Goal: Transaction & Acquisition: Purchase product/service

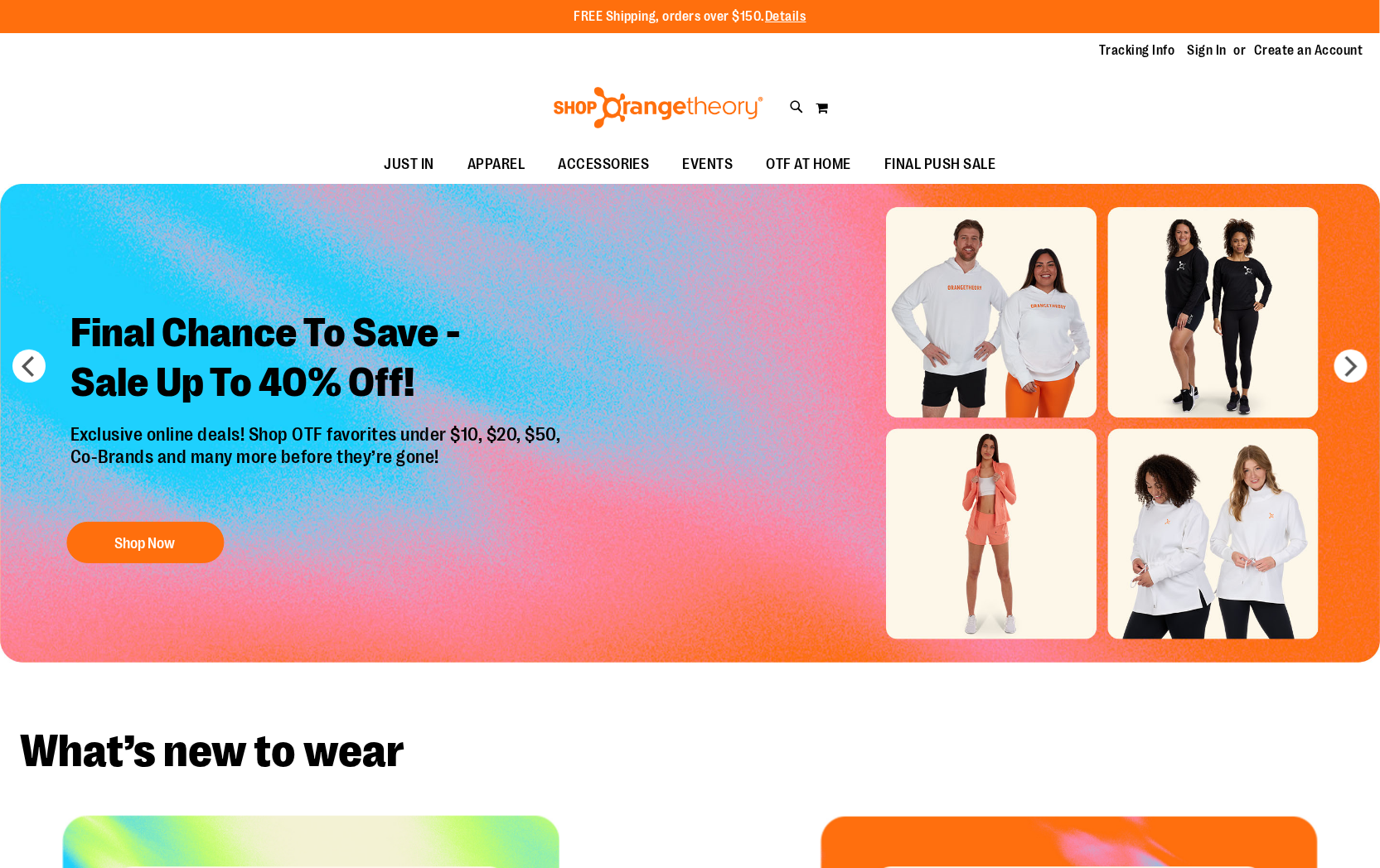
click at [976, 80] on div "Toggle Nav Search Popular Suggestions Advanced Search" at bounding box center [690, 107] width 1380 height 76
click at [1213, 50] on link "Sign In" at bounding box center [1207, 50] width 40 height 18
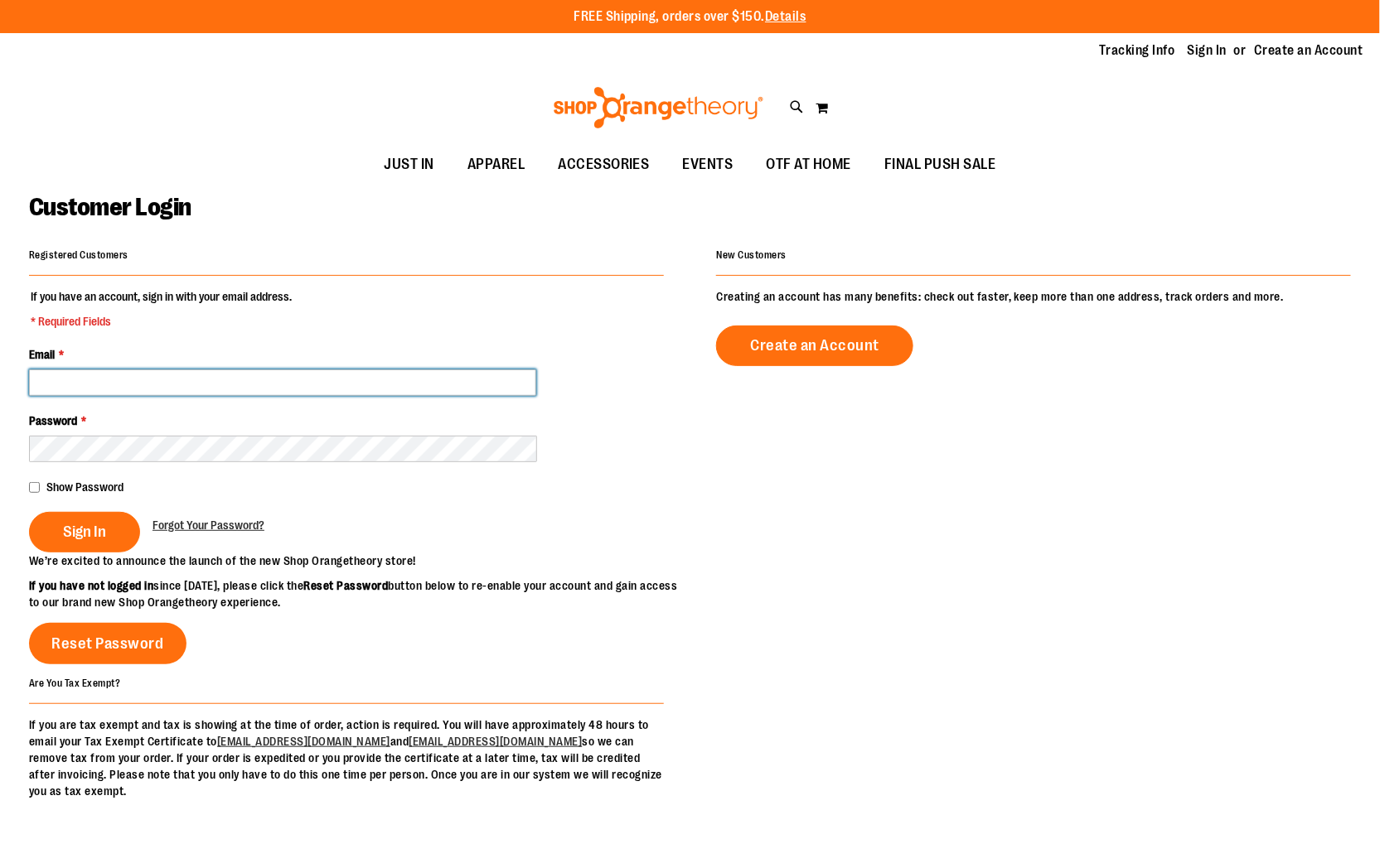
click at [152, 370] on input "Email *" at bounding box center [282, 383] width 507 height 26
type input "*"
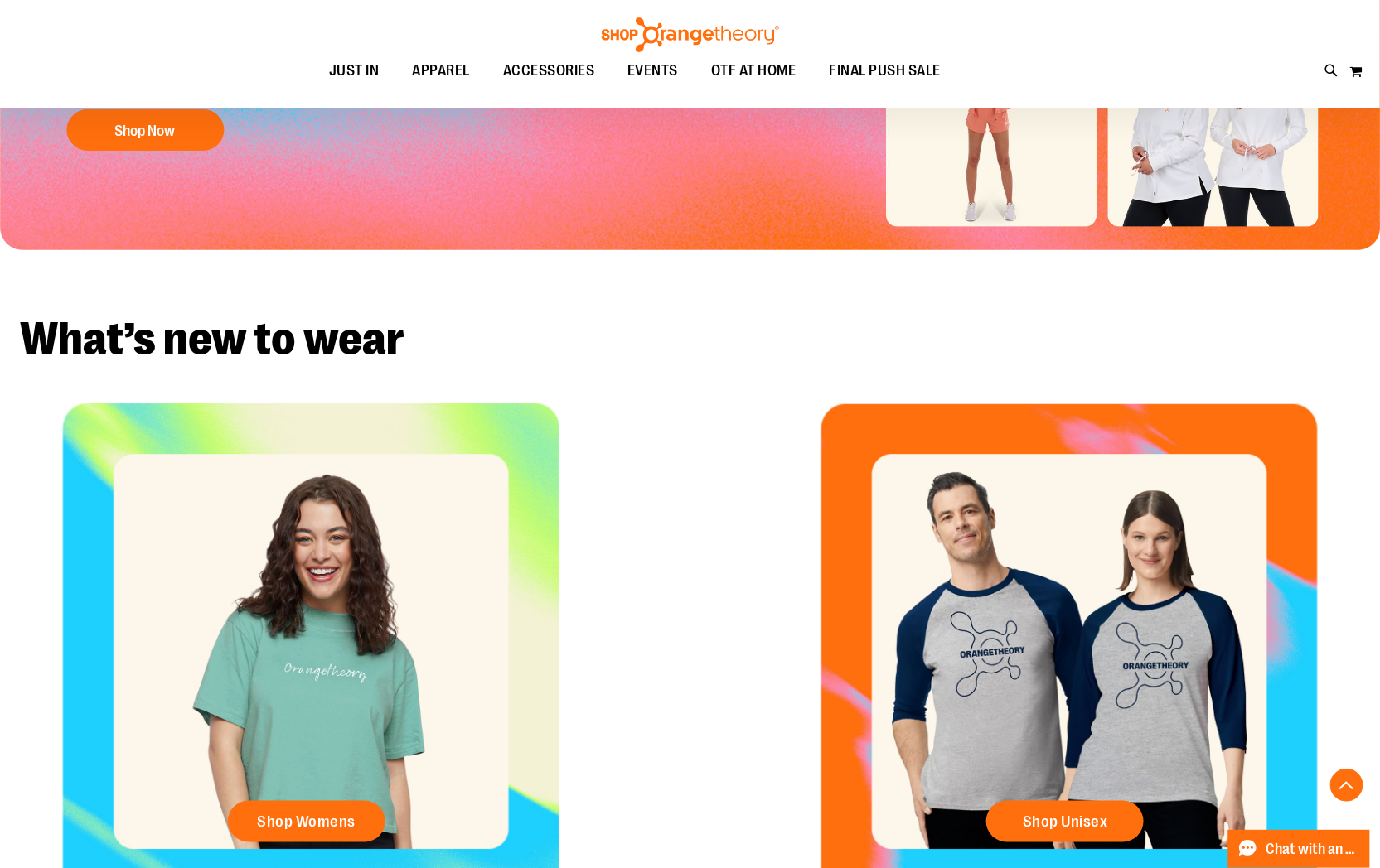
scroll to position [368, 0]
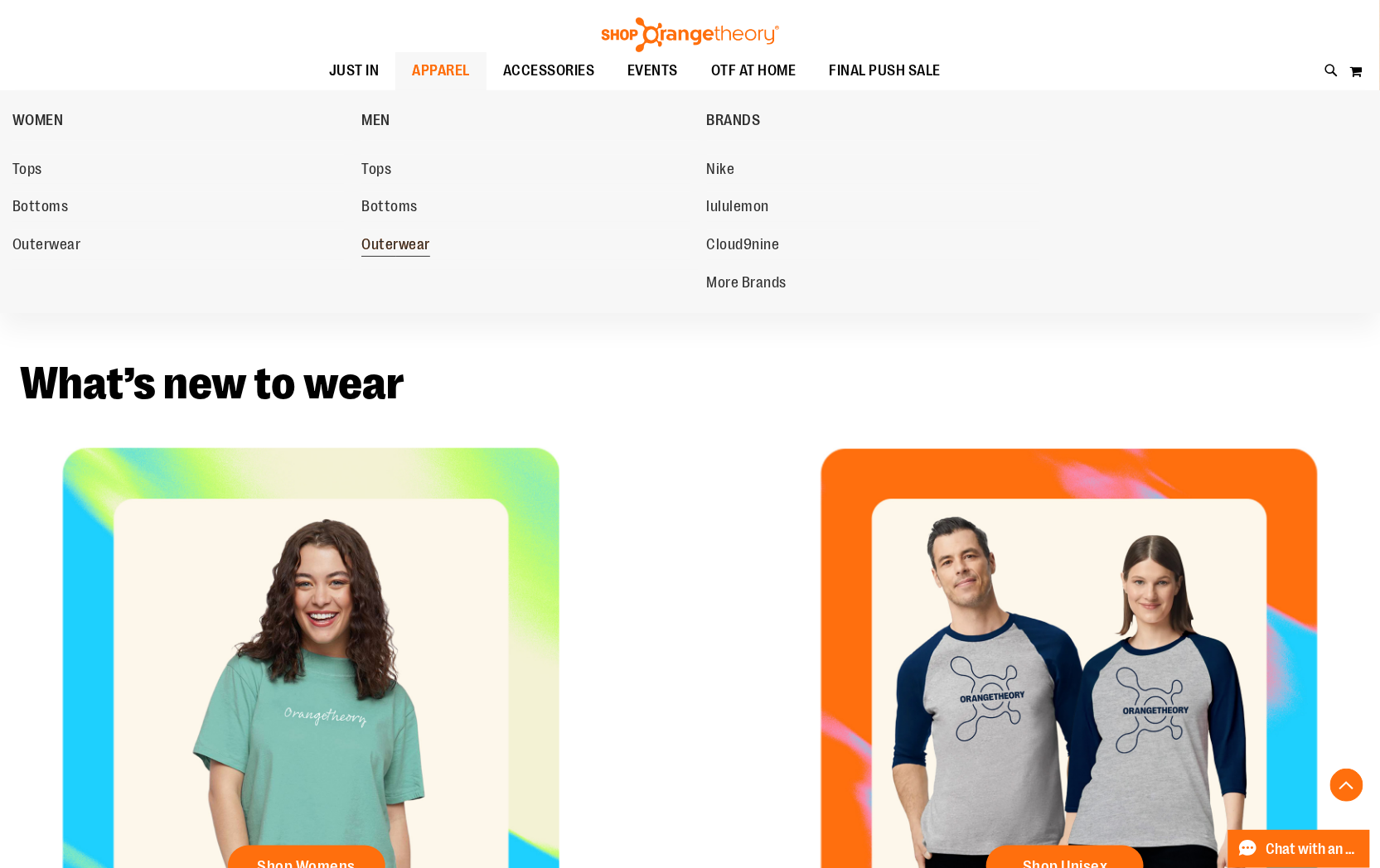
click at [414, 251] on span "Outerwear" at bounding box center [395, 246] width 69 height 21
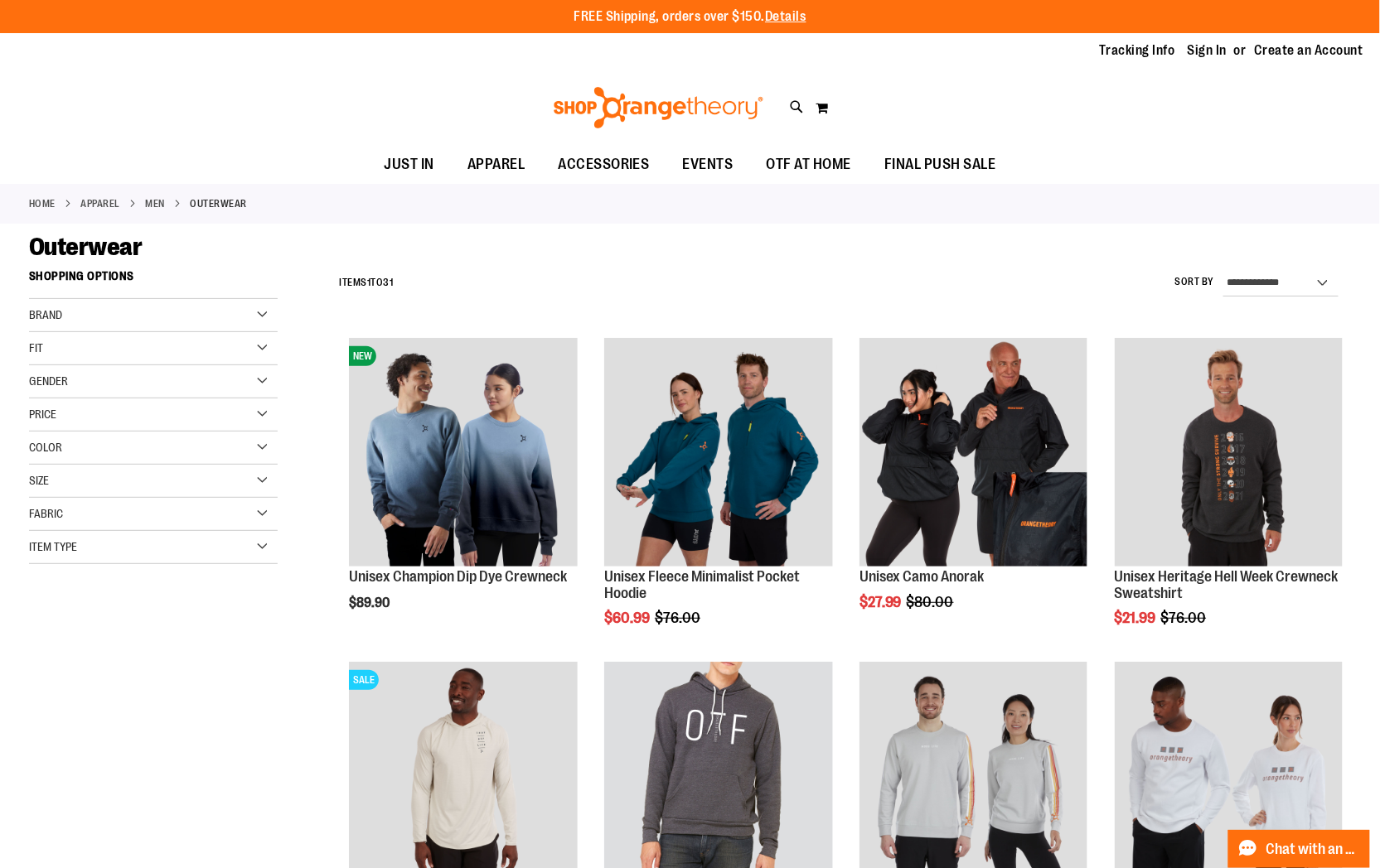
click at [840, 242] on div "Outerwear" at bounding box center [690, 247] width 1322 height 30
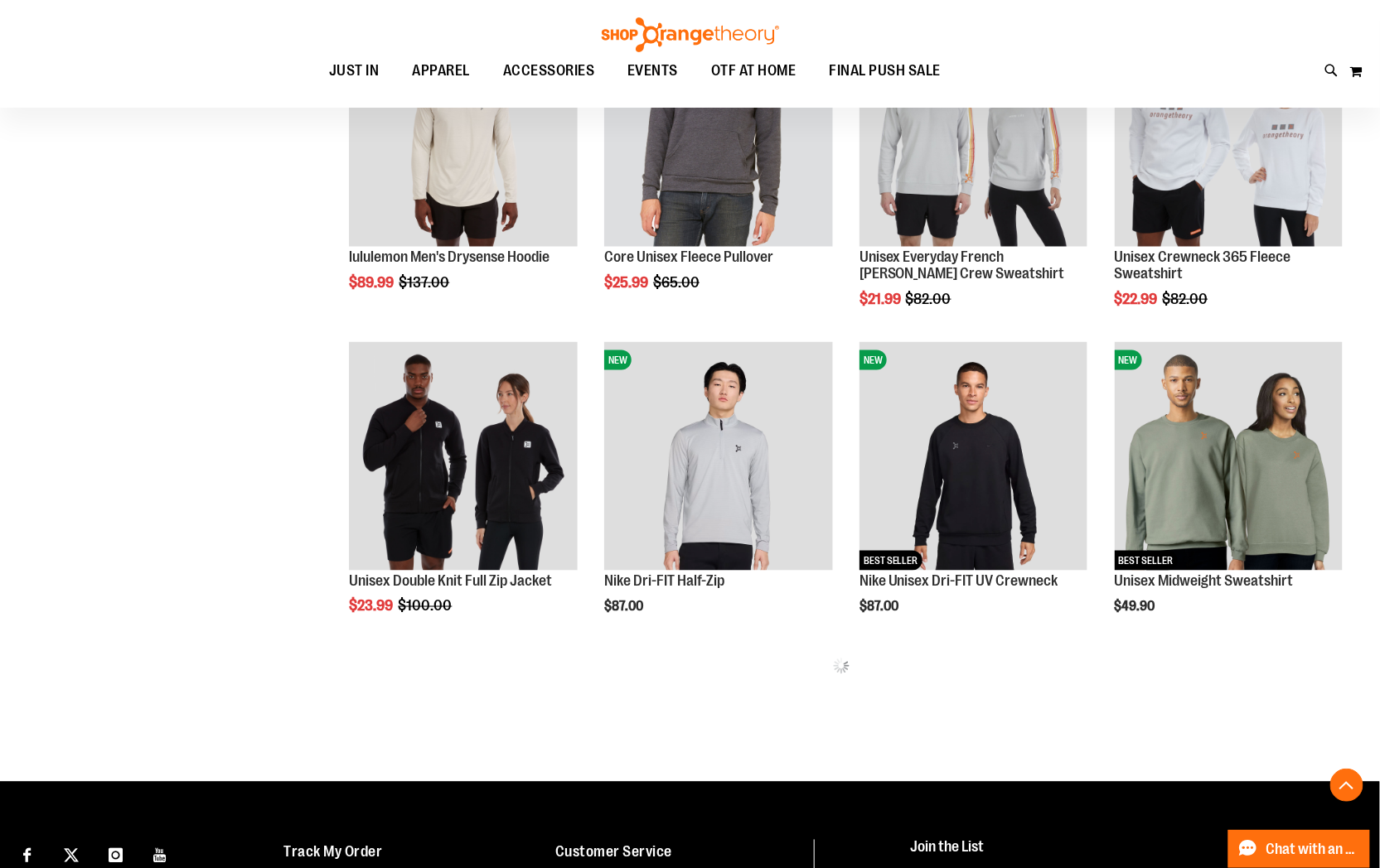
scroll to position [643, 0]
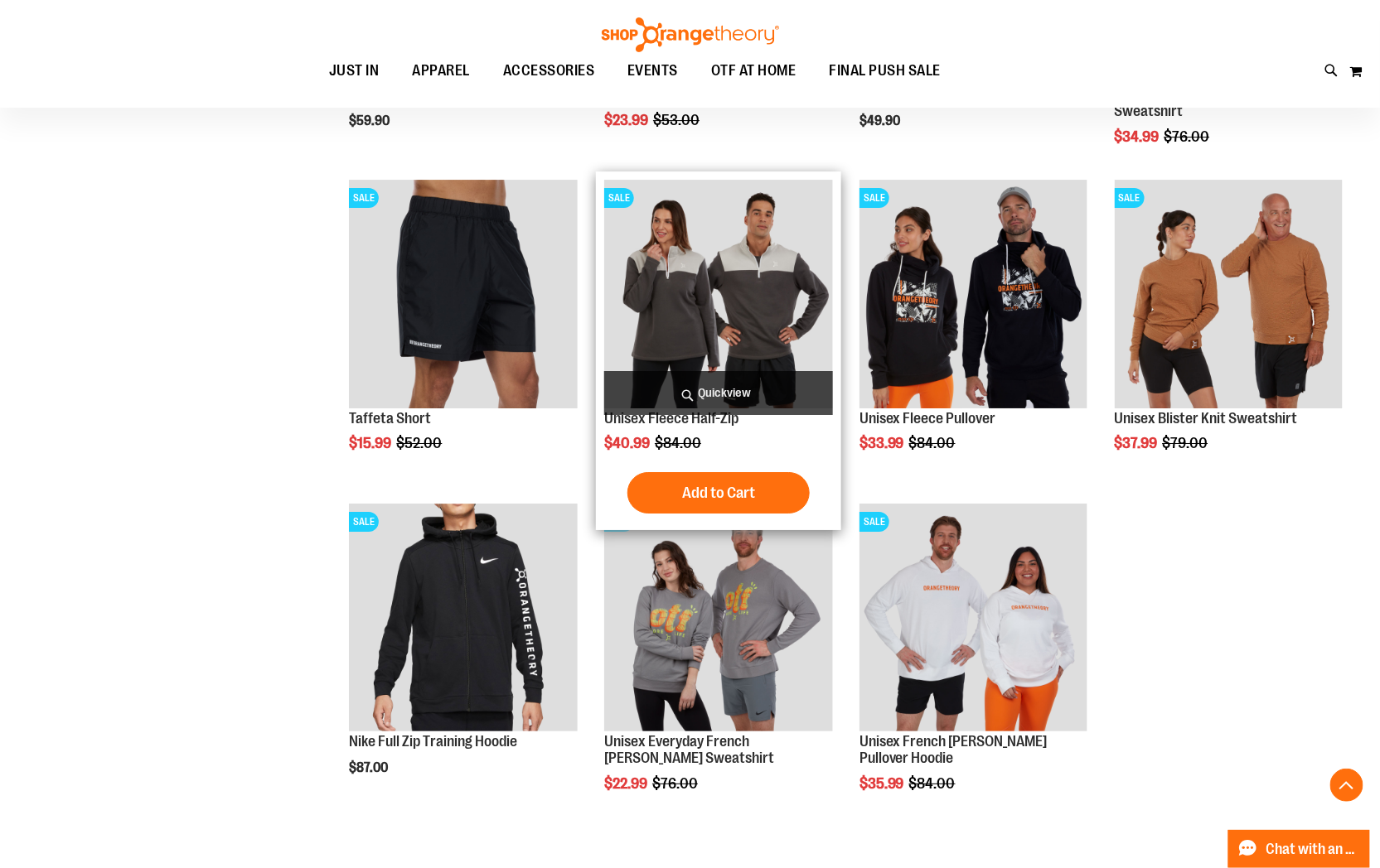
scroll to position [2126, 0]
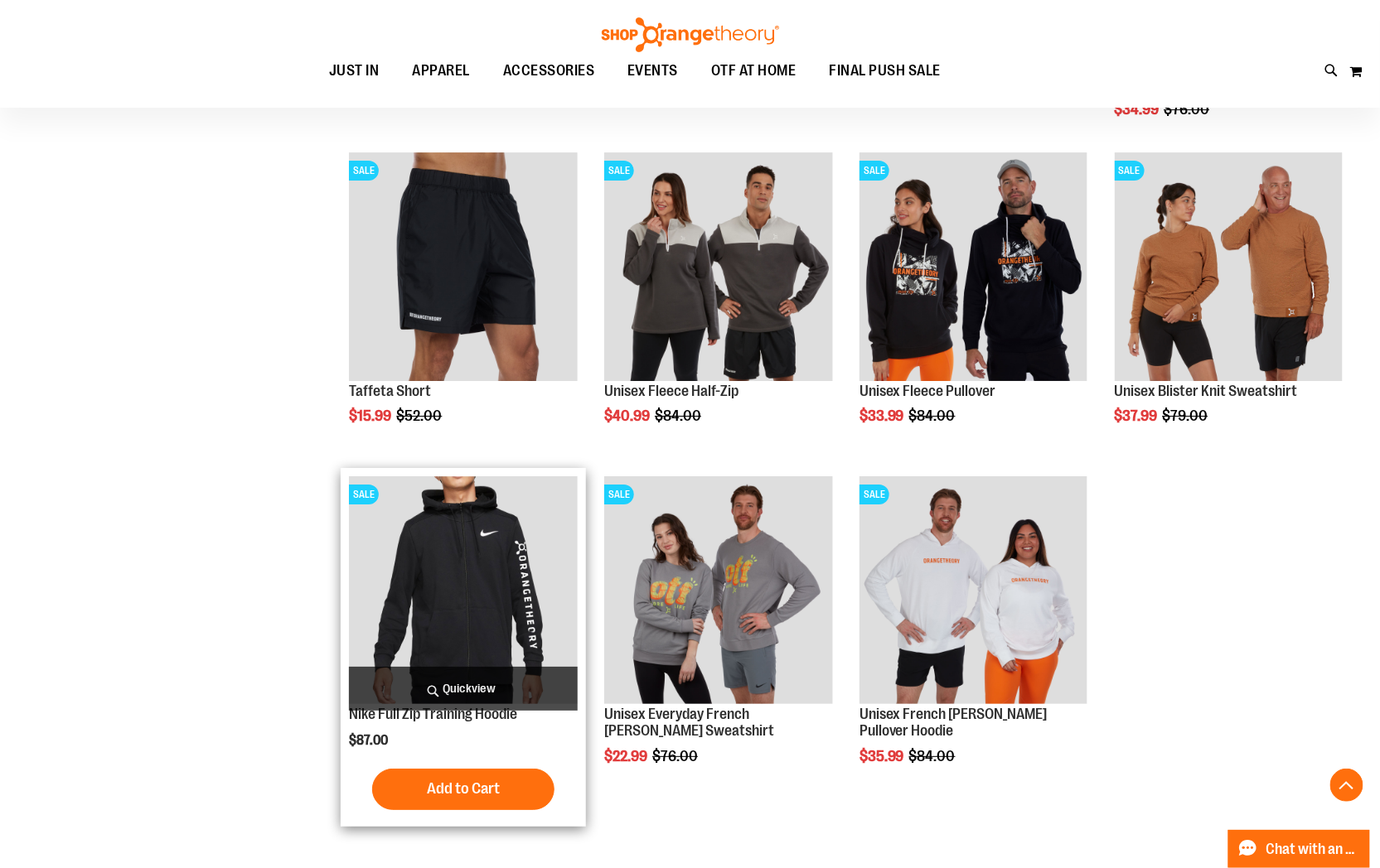
click at [468, 546] on img "product" at bounding box center [463, 591] width 228 height 228
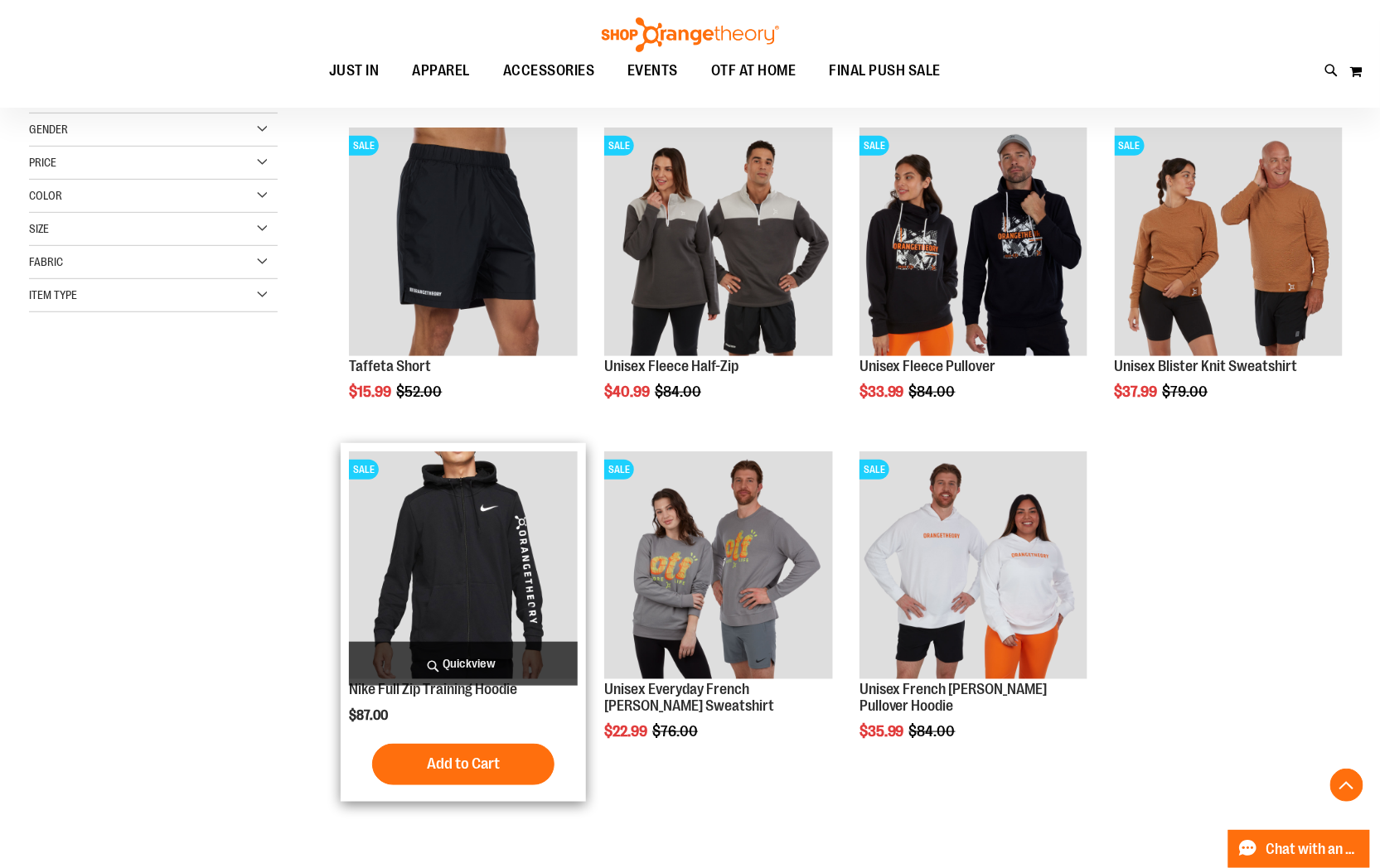
scroll to position [276, 0]
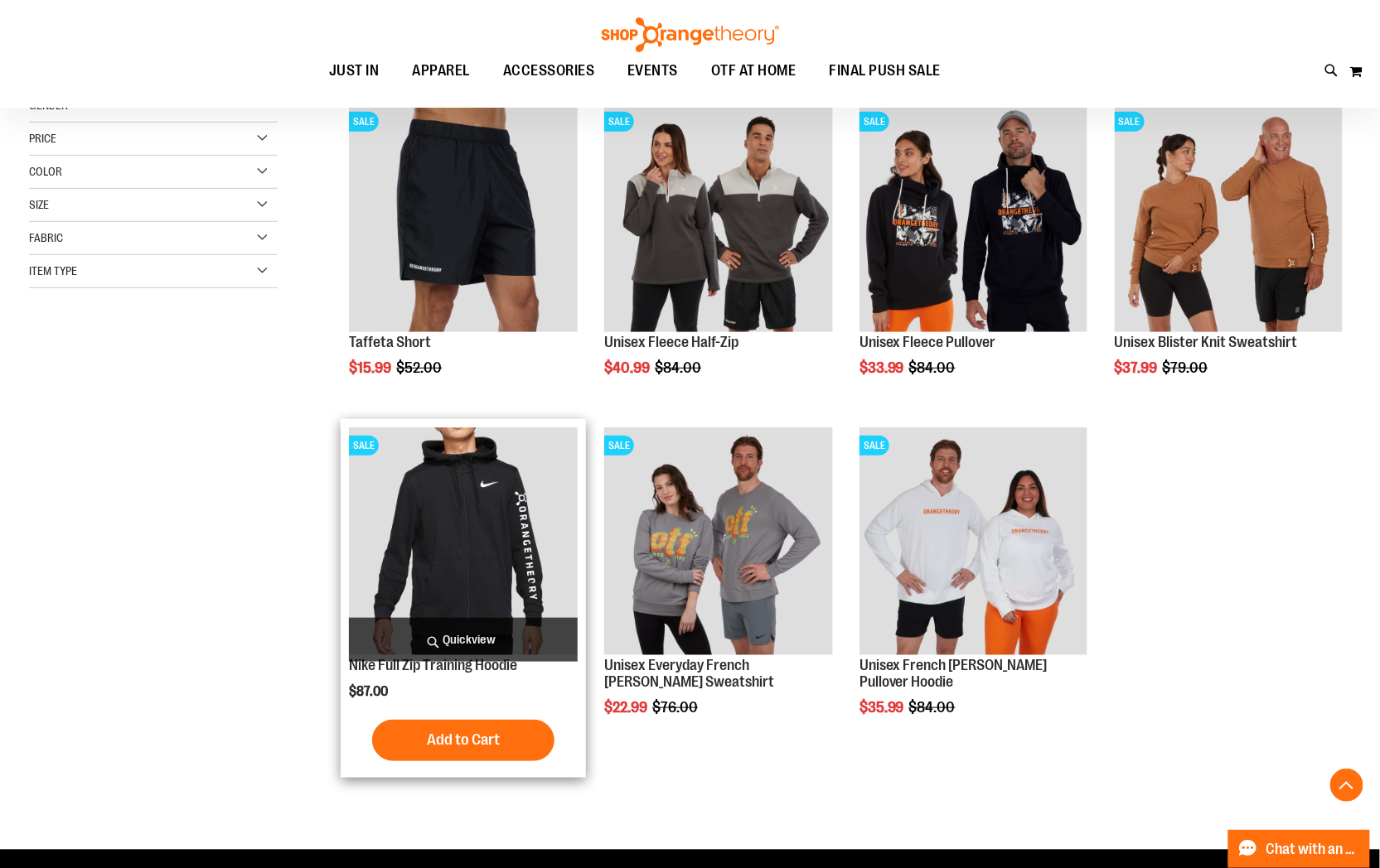
click at [446, 460] on img "product" at bounding box center [463, 542] width 228 height 228
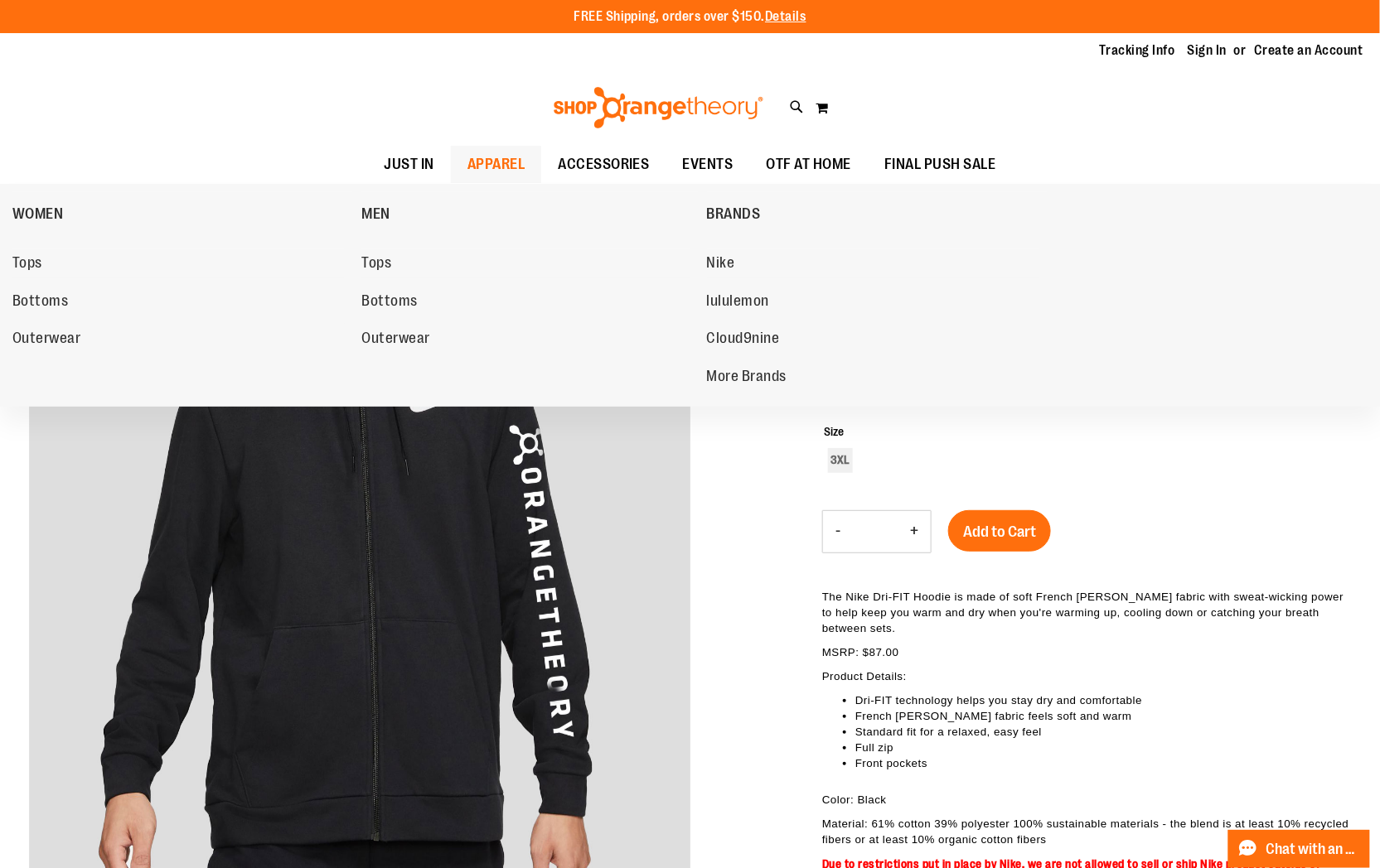
click at [505, 146] on span "APPAREL" at bounding box center [497, 165] width 58 height 38
click at [741, 304] on span "lululemon" at bounding box center [738, 303] width 63 height 21
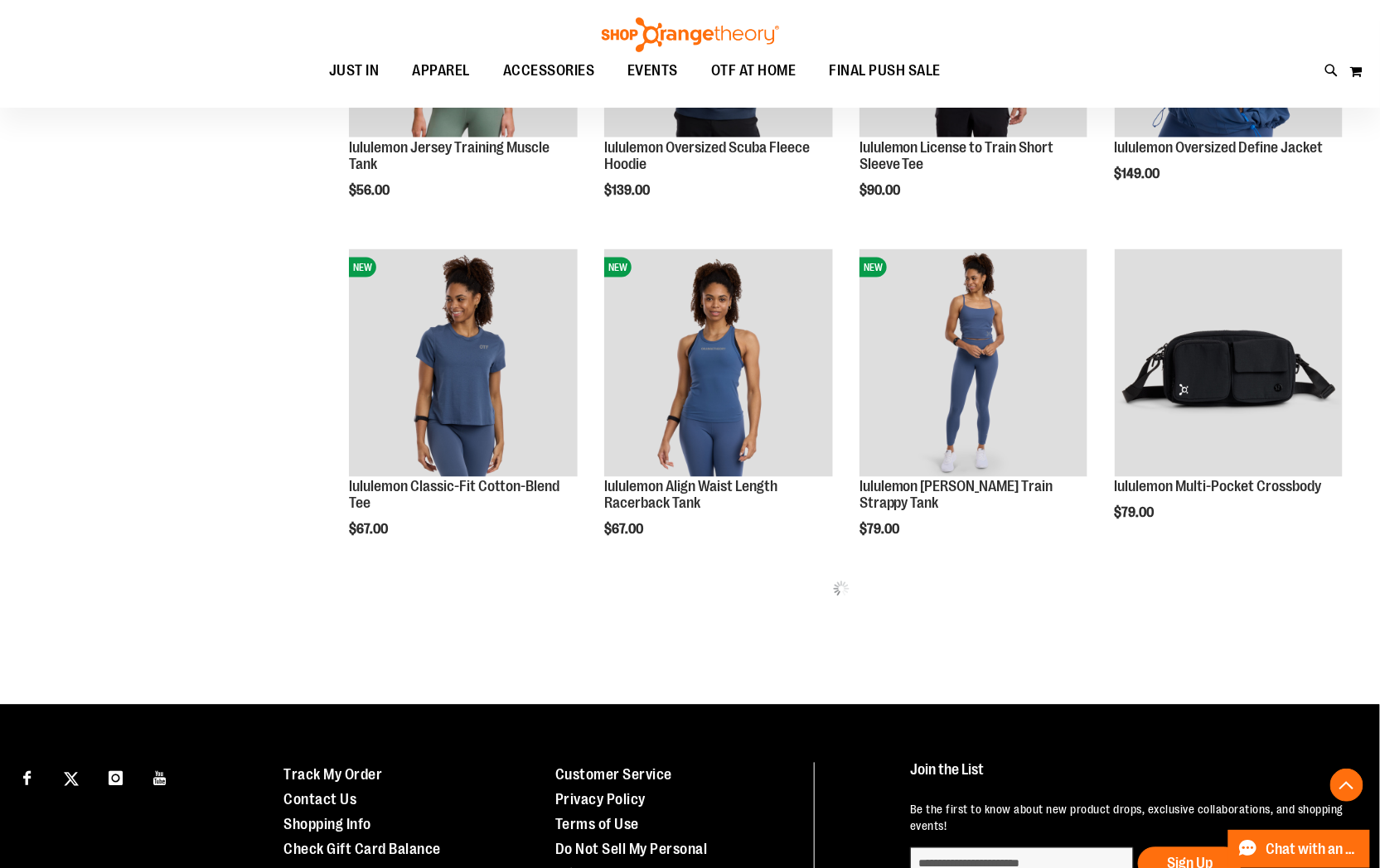
scroll to position [378, 0]
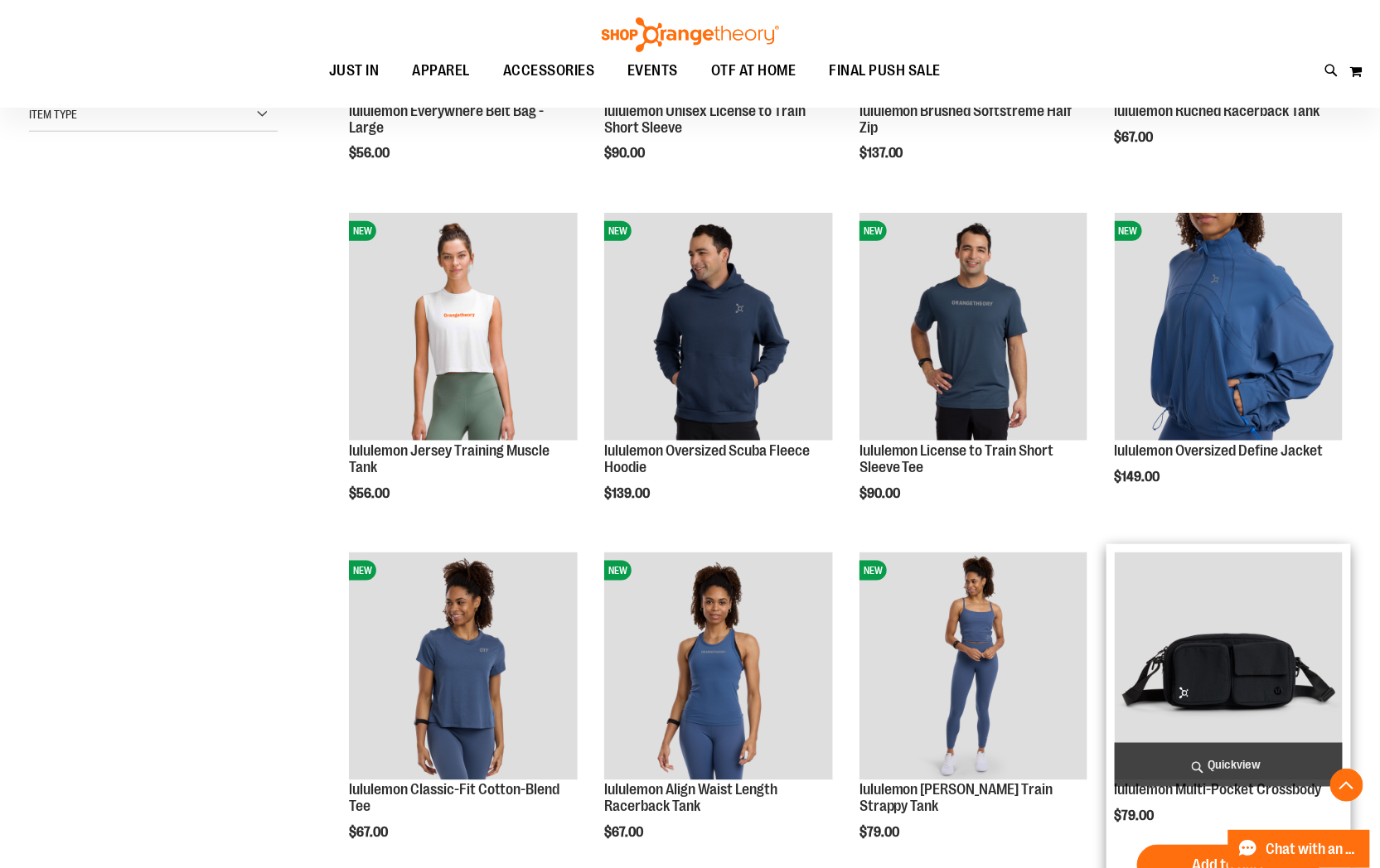
scroll to position [561, 0]
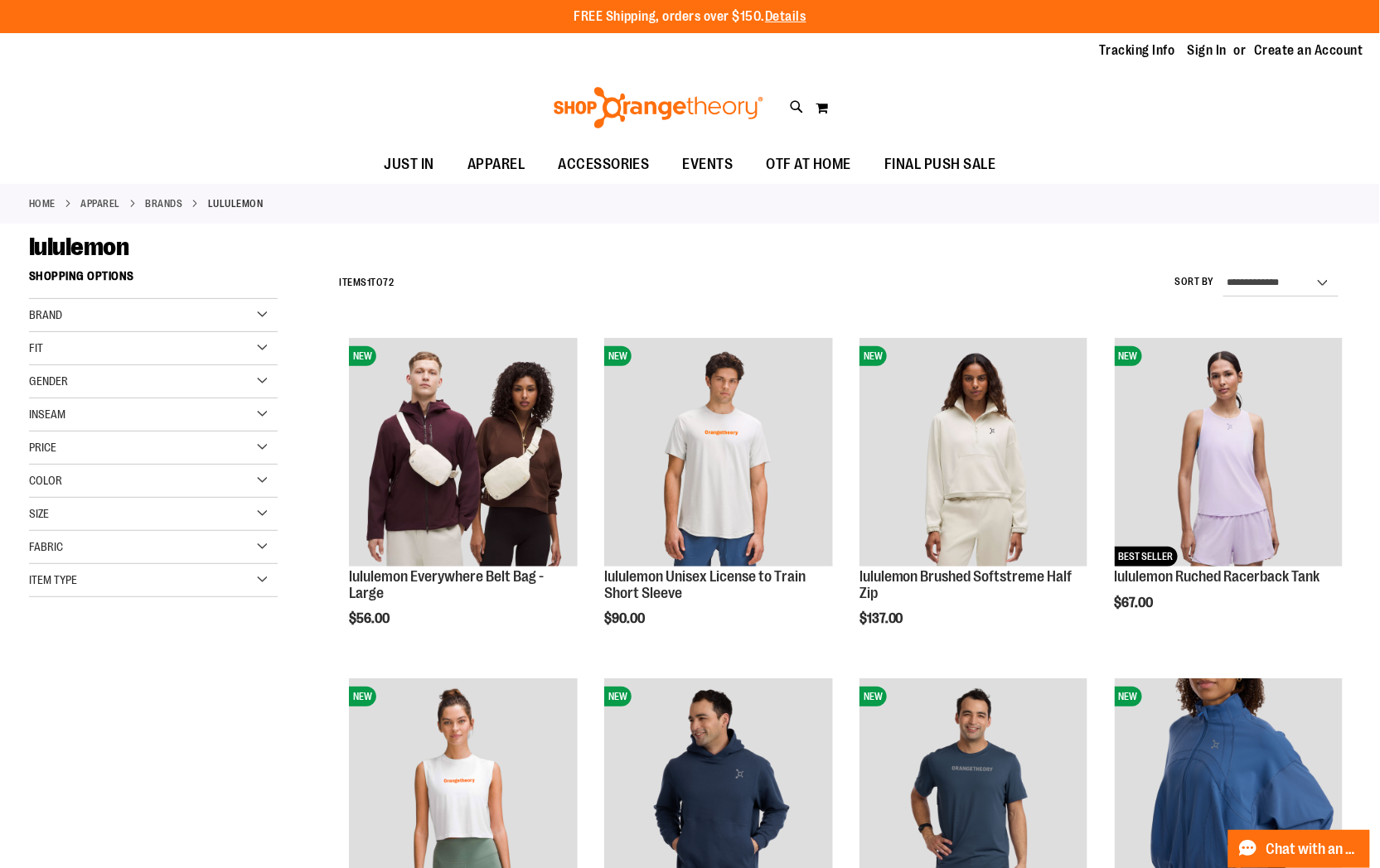
click at [226, 373] on div "Gender" at bounding box center [153, 381] width 248 height 33
click at [44, 417] on link "Men 8 items" at bounding box center [144, 416] width 239 height 17
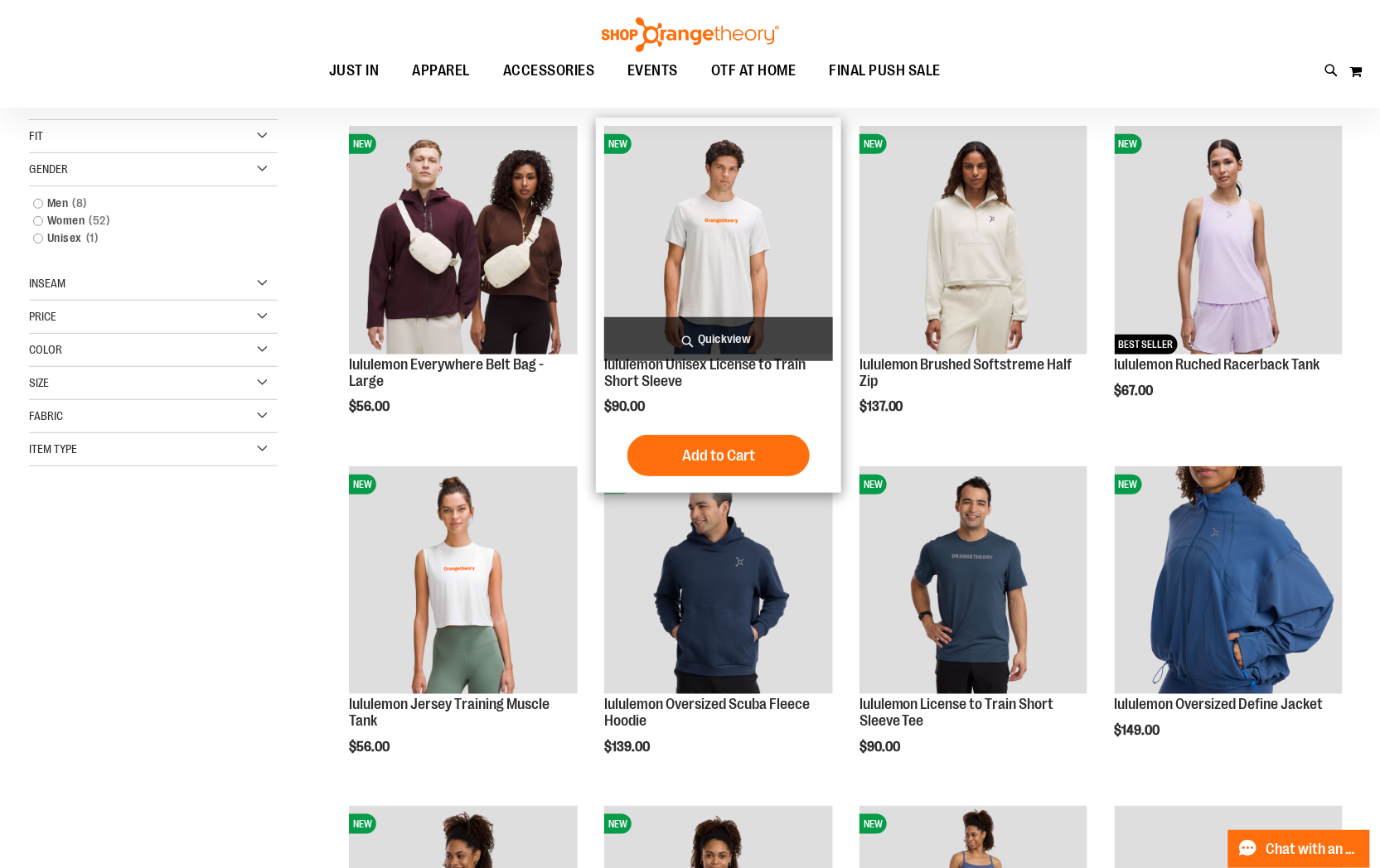
scroll to position [260, 0]
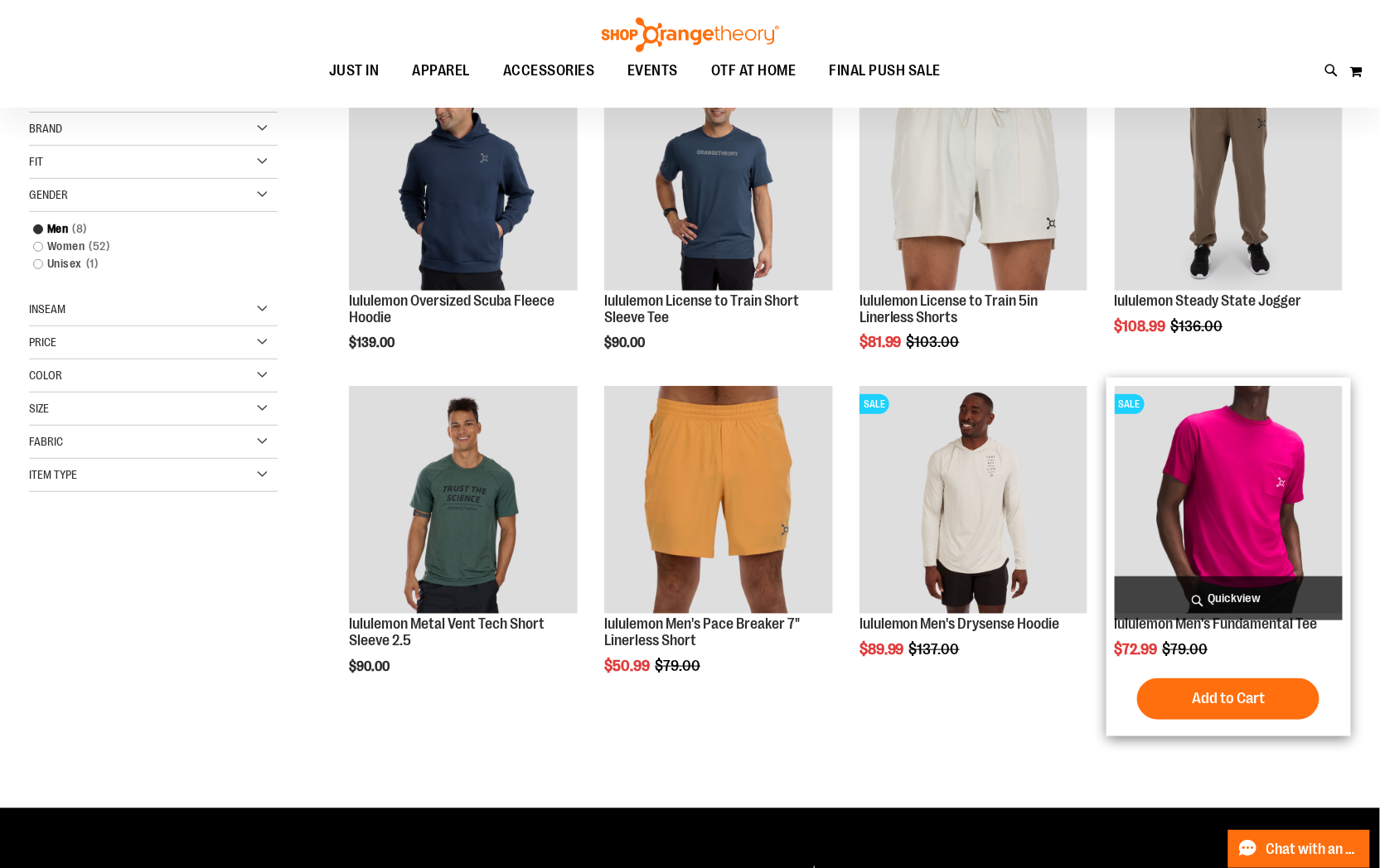
scroll to position [460, 0]
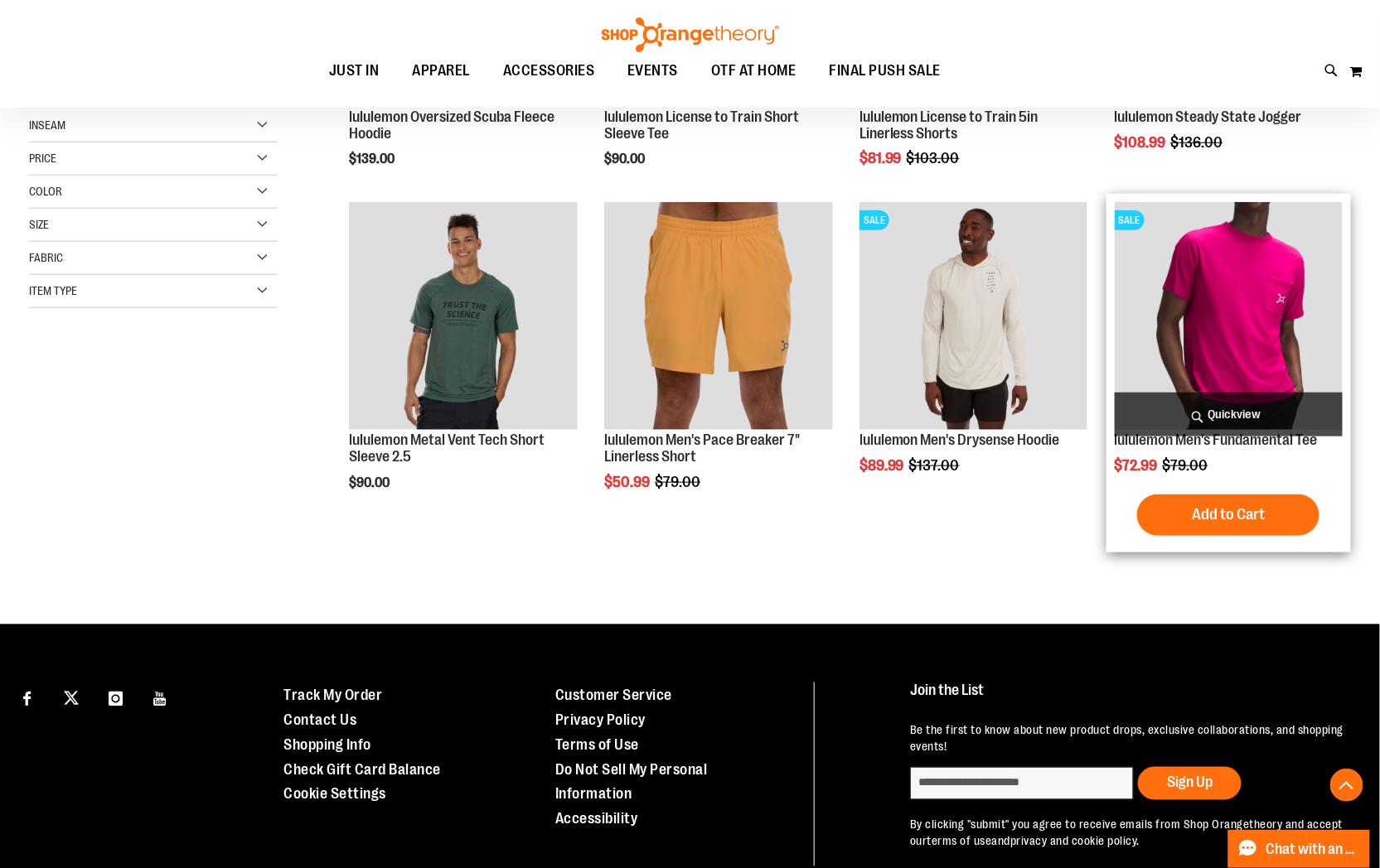
click at [1305, 258] on img "product" at bounding box center [1229, 316] width 228 height 228
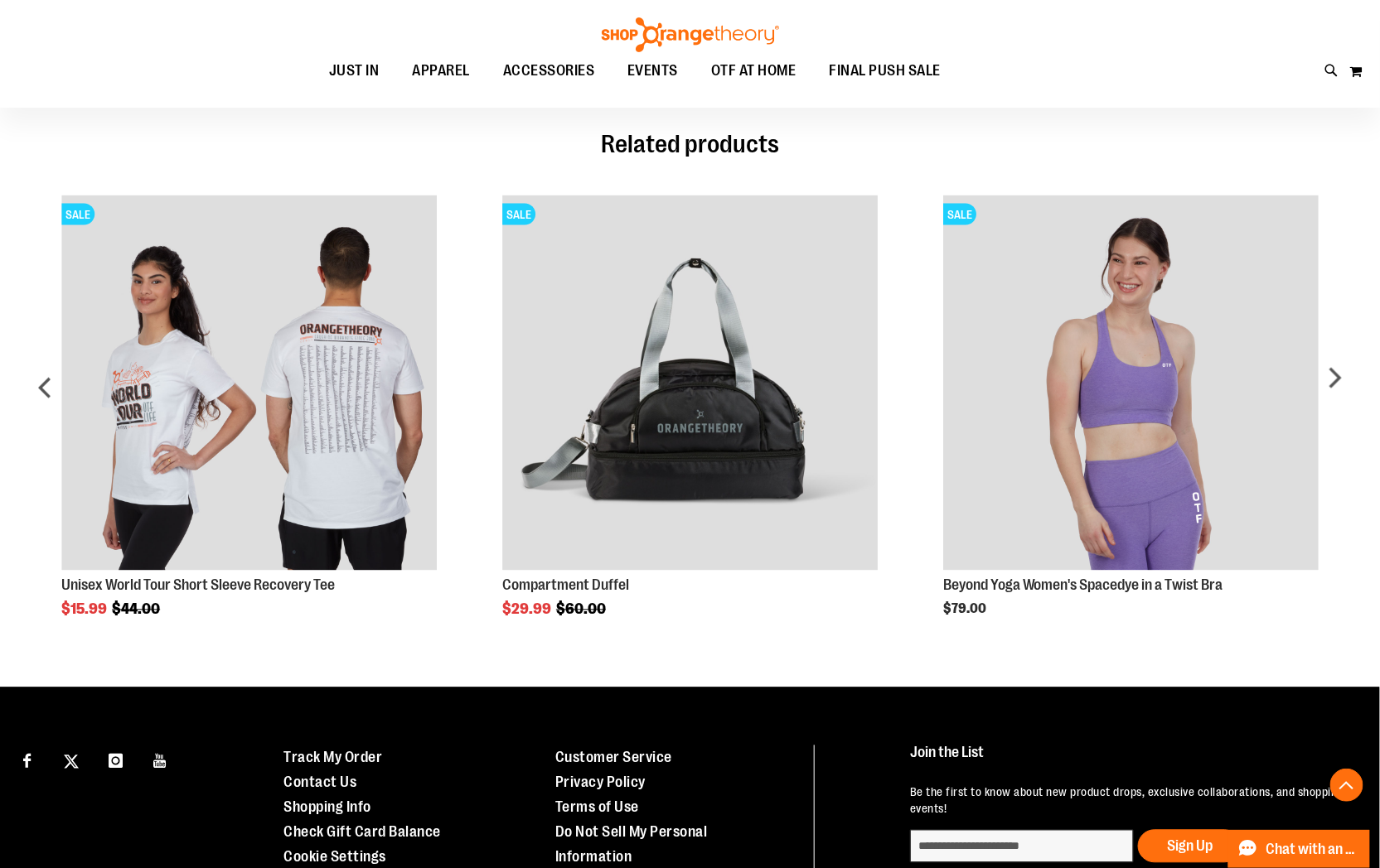
scroll to position [921, 0]
